Goal: Information Seeking & Learning: Learn about a topic

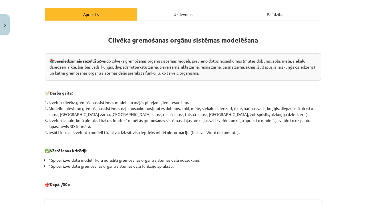
scroll to position [76, 0]
click at [187, 13] on div "Uzdevums" at bounding box center [183, 14] width 92 height 13
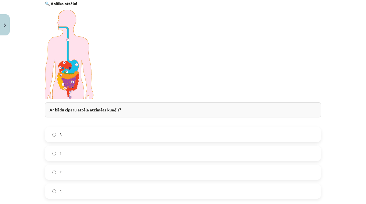
scroll to position [134, 0]
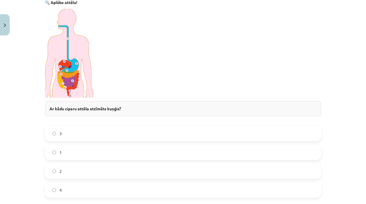
click at [92, 168] on label "2" at bounding box center [183, 171] width 275 height 14
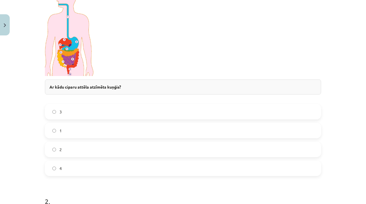
scroll to position [155, 0]
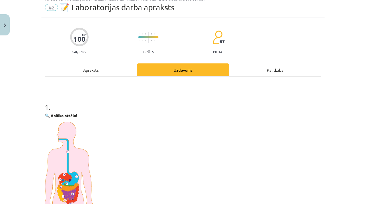
click at [106, 70] on div "Apraksts" at bounding box center [91, 70] width 92 height 13
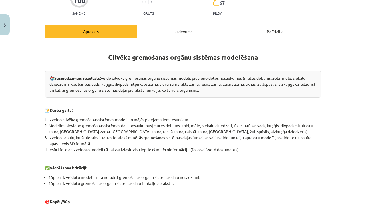
scroll to position [77, 0]
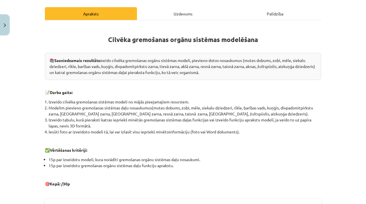
click at [291, 109] on li "Modelim pievieno gremošanas sistēmas daļu nosaukumus(mutes dobums, zobi, mēle, …" at bounding box center [185, 111] width 273 height 12
click at [194, 10] on div "Uzdevums" at bounding box center [183, 13] width 92 height 13
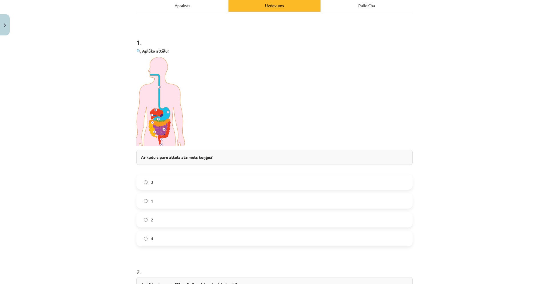
scroll to position [85, 0]
click at [209, 3] on div "Apraksts" at bounding box center [183, 5] width 92 height 13
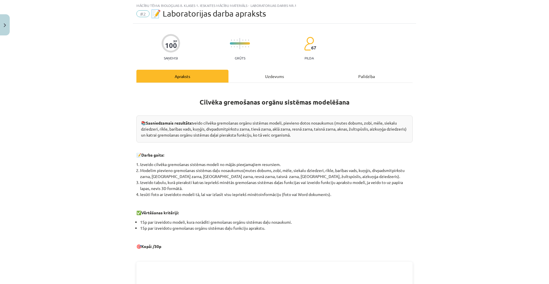
scroll to position [14, 0]
click at [267, 75] on div "Uzdevums" at bounding box center [275, 76] width 92 height 13
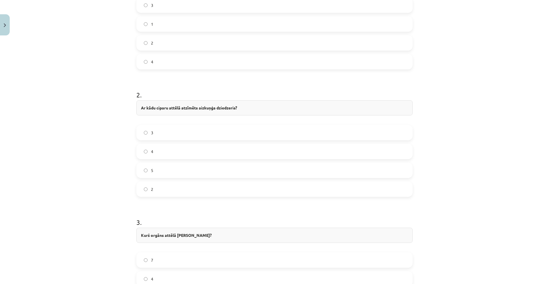
scroll to position [273, 0]
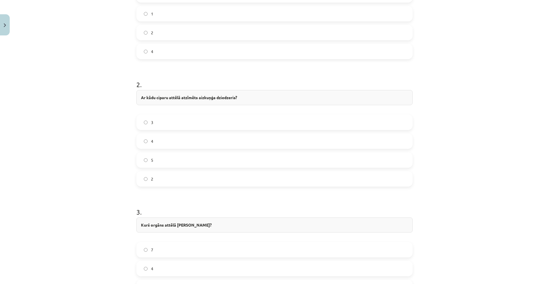
click at [204, 160] on label "5" at bounding box center [274, 160] width 275 height 14
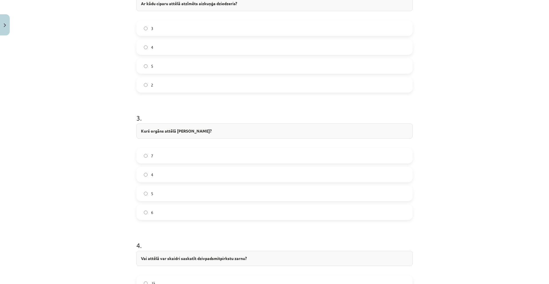
scroll to position [367, 0]
click at [187, 170] on label "4" at bounding box center [274, 174] width 275 height 14
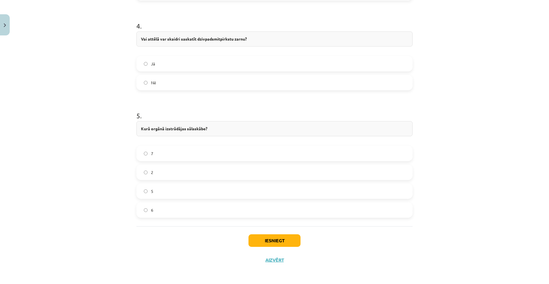
scroll to position [574, 0]
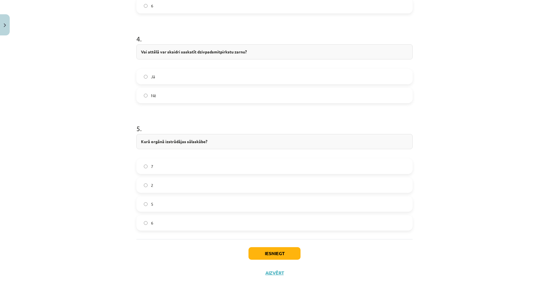
click at [187, 90] on label "Nē" at bounding box center [274, 95] width 275 height 14
drag, startPoint x: 186, startPoint y: 140, endPoint x: 205, endPoint y: 145, distance: 19.4
click at [205, 145] on div "Kurā orgānā izstrādājas sālsskābe?" at bounding box center [275, 141] width 276 height 15
copy strong "sālsskābe"
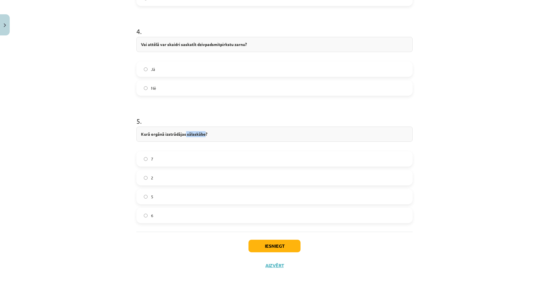
scroll to position [587, 0]
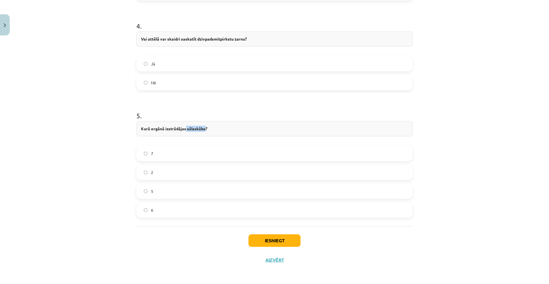
click at [179, 173] on label "2" at bounding box center [274, 172] width 275 height 14
click at [266, 204] on button "Iesniegt" at bounding box center [275, 241] width 52 height 13
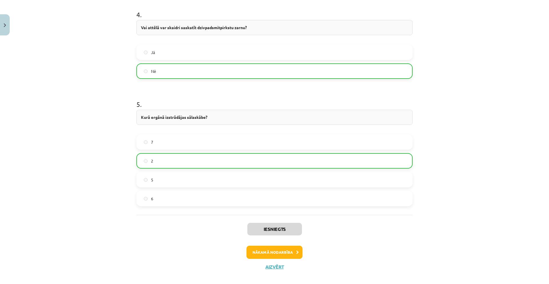
scroll to position [605, 0]
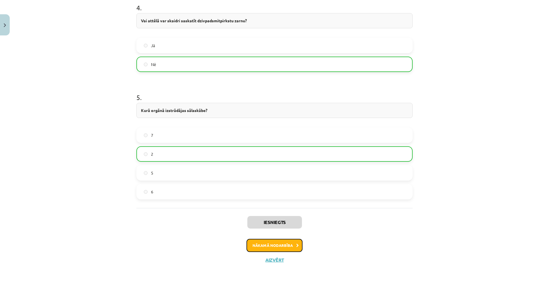
click at [278, 204] on button "Nākamā nodarbība" at bounding box center [275, 245] width 56 height 13
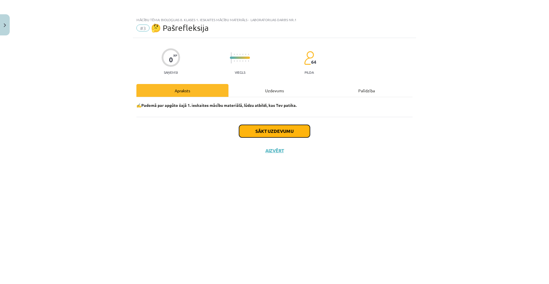
click at [275, 129] on button "Sākt uzdevumu" at bounding box center [274, 131] width 71 height 13
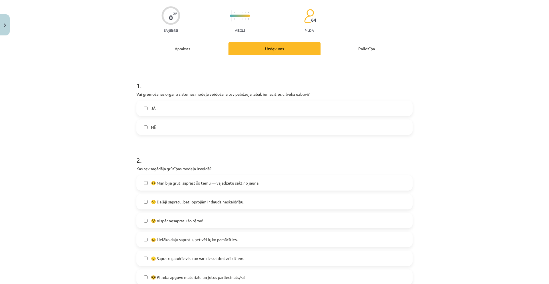
scroll to position [42, 0]
click at [272, 106] on label "JĀ" at bounding box center [274, 108] width 275 height 14
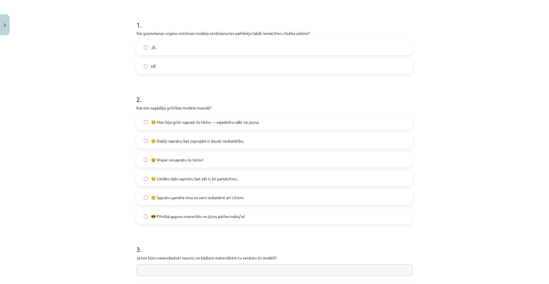
scroll to position [103, 0]
click at [268, 65] on label "NĒ" at bounding box center [274, 67] width 275 height 14
click at [264, 50] on label "JĀ" at bounding box center [274, 48] width 275 height 14
click at [259, 70] on label "NĒ" at bounding box center [274, 67] width 275 height 14
click at [258, 48] on label "JĀ" at bounding box center [274, 48] width 275 height 14
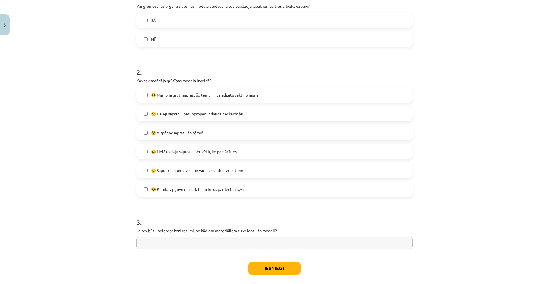
scroll to position [132, 0]
click at [209, 191] on label "😎 Pilnībā apguvu materiālu un jūtos pārliecināts/-a!" at bounding box center [274, 188] width 275 height 14
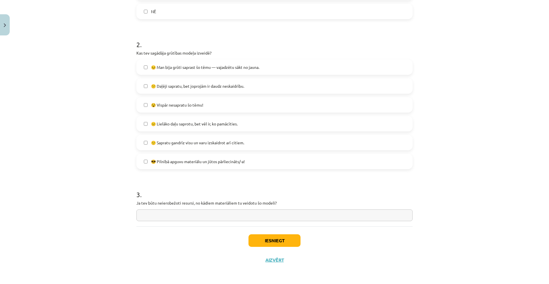
click at [200, 204] on input "text" at bounding box center [275, 216] width 276 height 12
type input "**********"
click at [268, 204] on button "Iesniegt" at bounding box center [275, 241] width 52 height 13
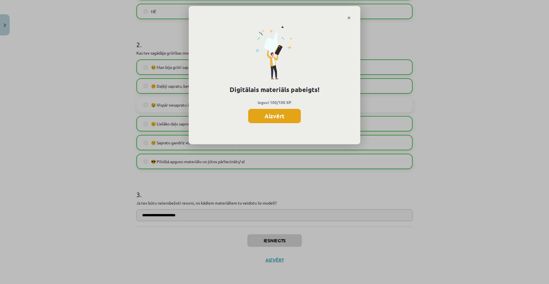
click at [276, 119] on button "Aizvērt" at bounding box center [274, 116] width 53 height 14
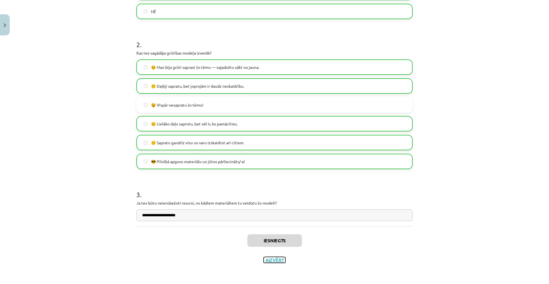
click at [274, 204] on button "Aizvērt" at bounding box center [275, 261] width 22 height 6
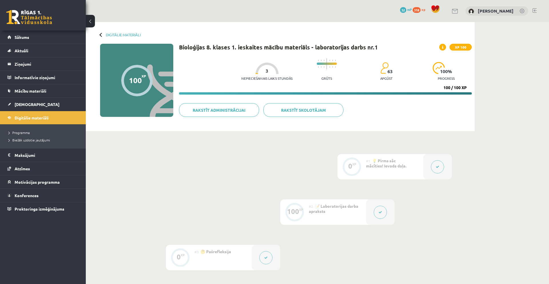
click at [100, 36] on div "Digitālie materiāli" at bounding box center [120, 35] width 41 height 4
click at [101, 33] on div at bounding box center [102, 35] width 4 height 4
click at [100, 34] on div at bounding box center [102, 35] width 4 height 4
click at [101, 35] on div at bounding box center [102, 35] width 4 height 4
click at [366, 10] on span "318" at bounding box center [417, 10] width 8 height 6
